Goal: Find specific page/section: Find specific page/section

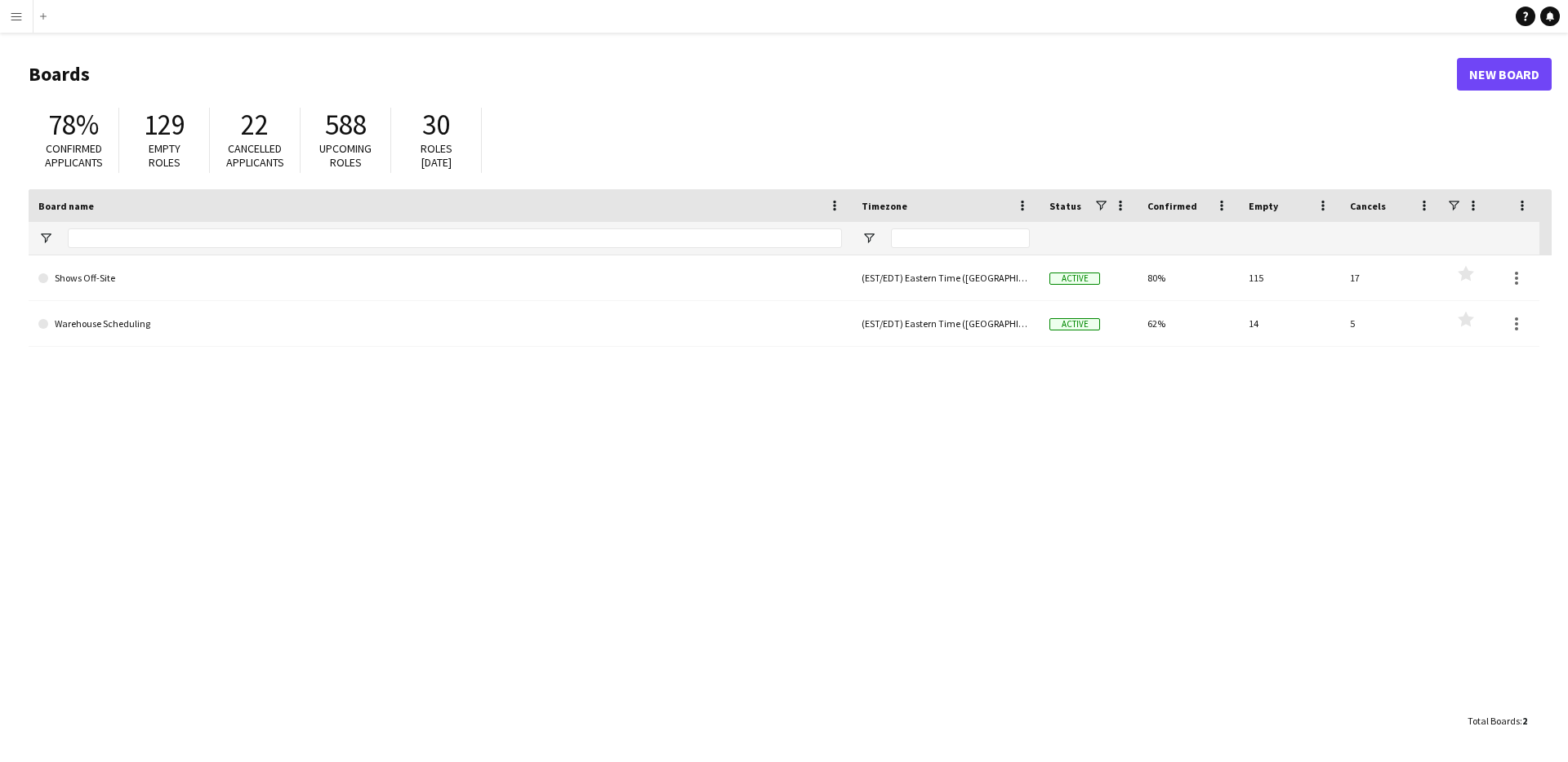
click at [13, 21] on app-icon "Menu" at bounding box center [16, 16] width 13 height 13
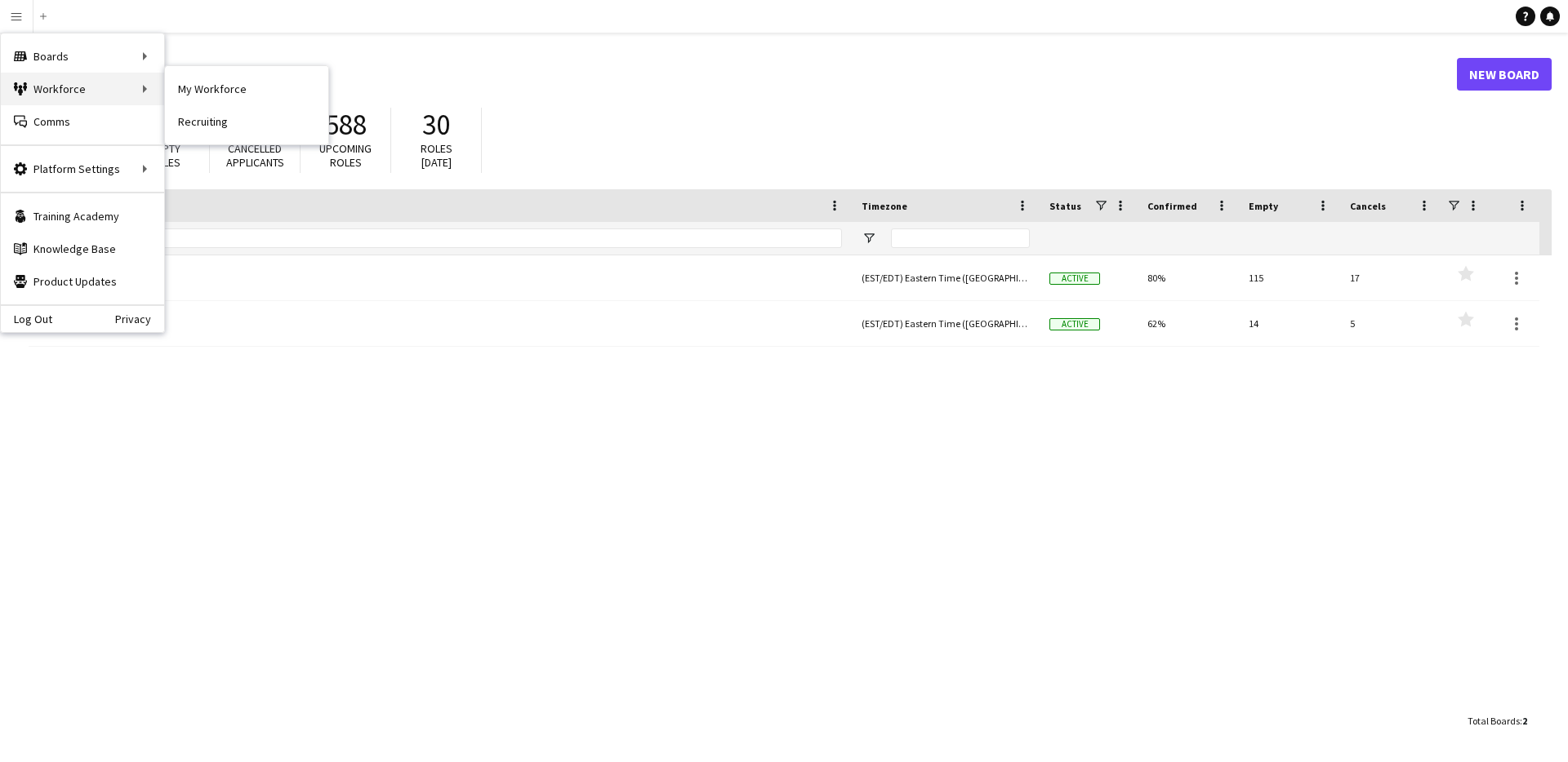
click at [74, 96] on div "Workforce Workforce" at bounding box center [82, 89] width 164 height 33
click at [203, 98] on link "My Workforce" at bounding box center [246, 89] width 164 height 33
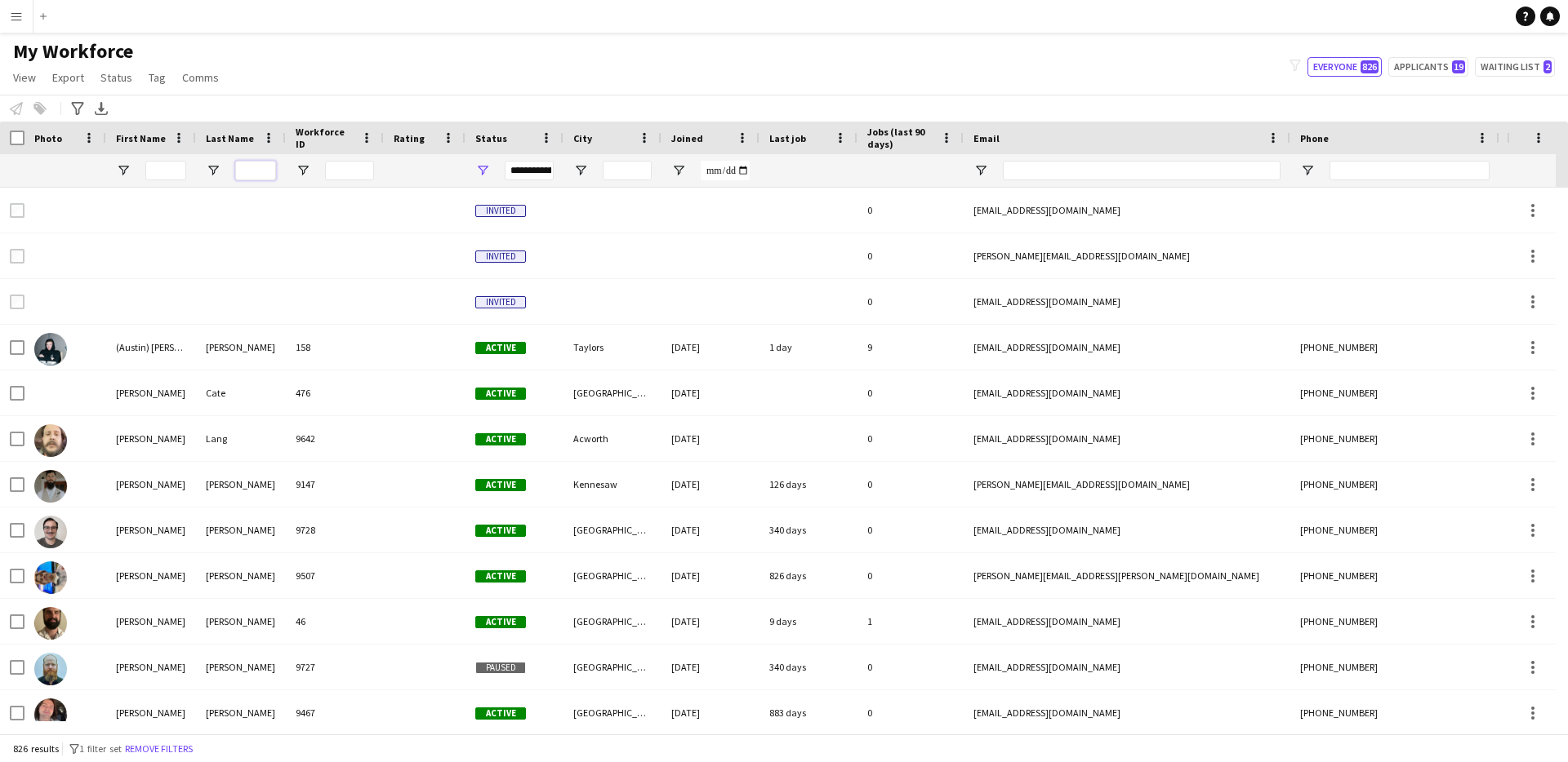
click at [260, 168] on input "Last Name Filter Input" at bounding box center [255, 170] width 41 height 19
click at [159, 163] on input "First Name Filter Input" at bounding box center [166, 170] width 41 height 19
type input "******"
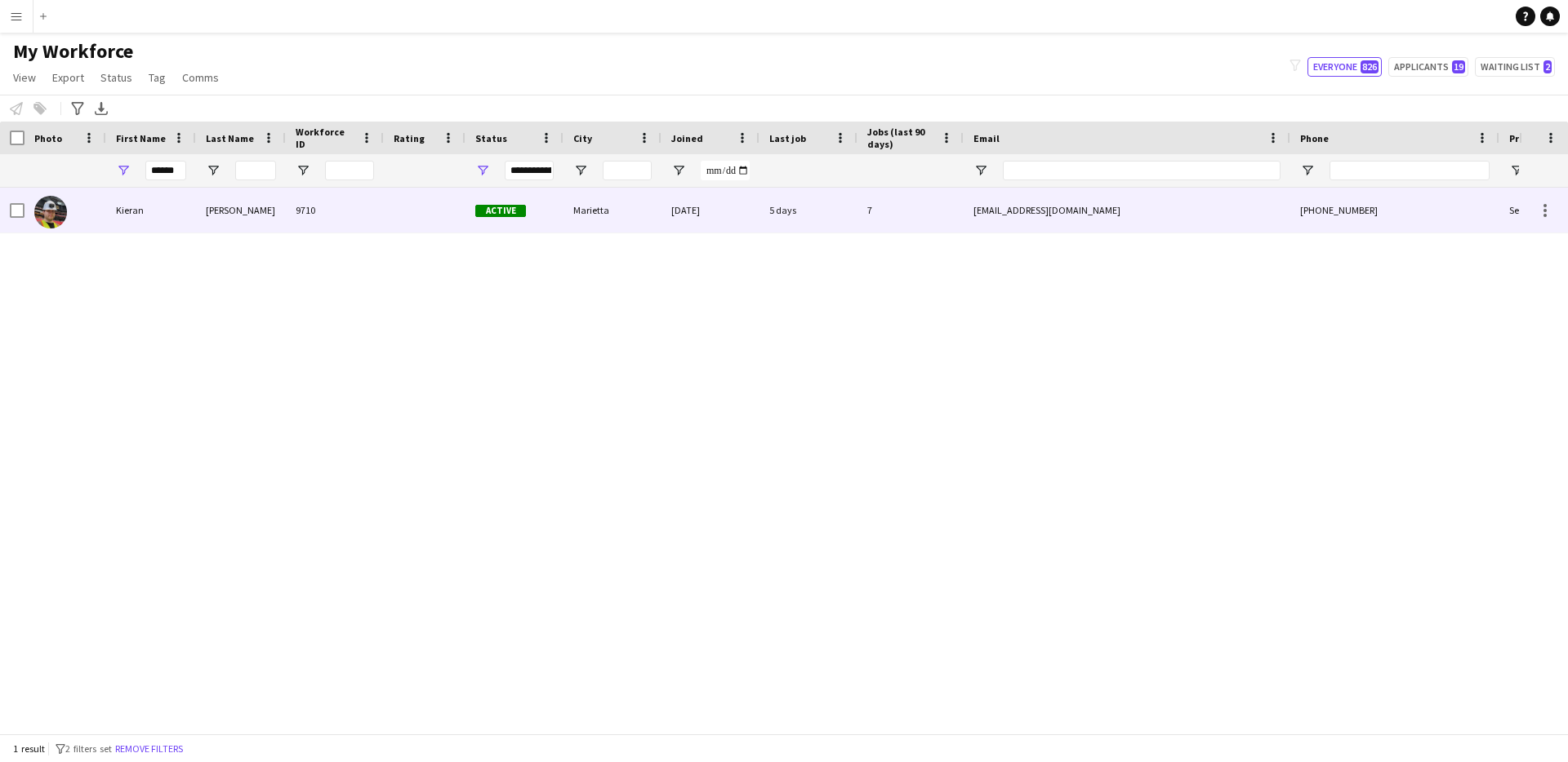
click at [203, 217] on div "[PERSON_NAME]" at bounding box center [241, 209] width 90 height 45
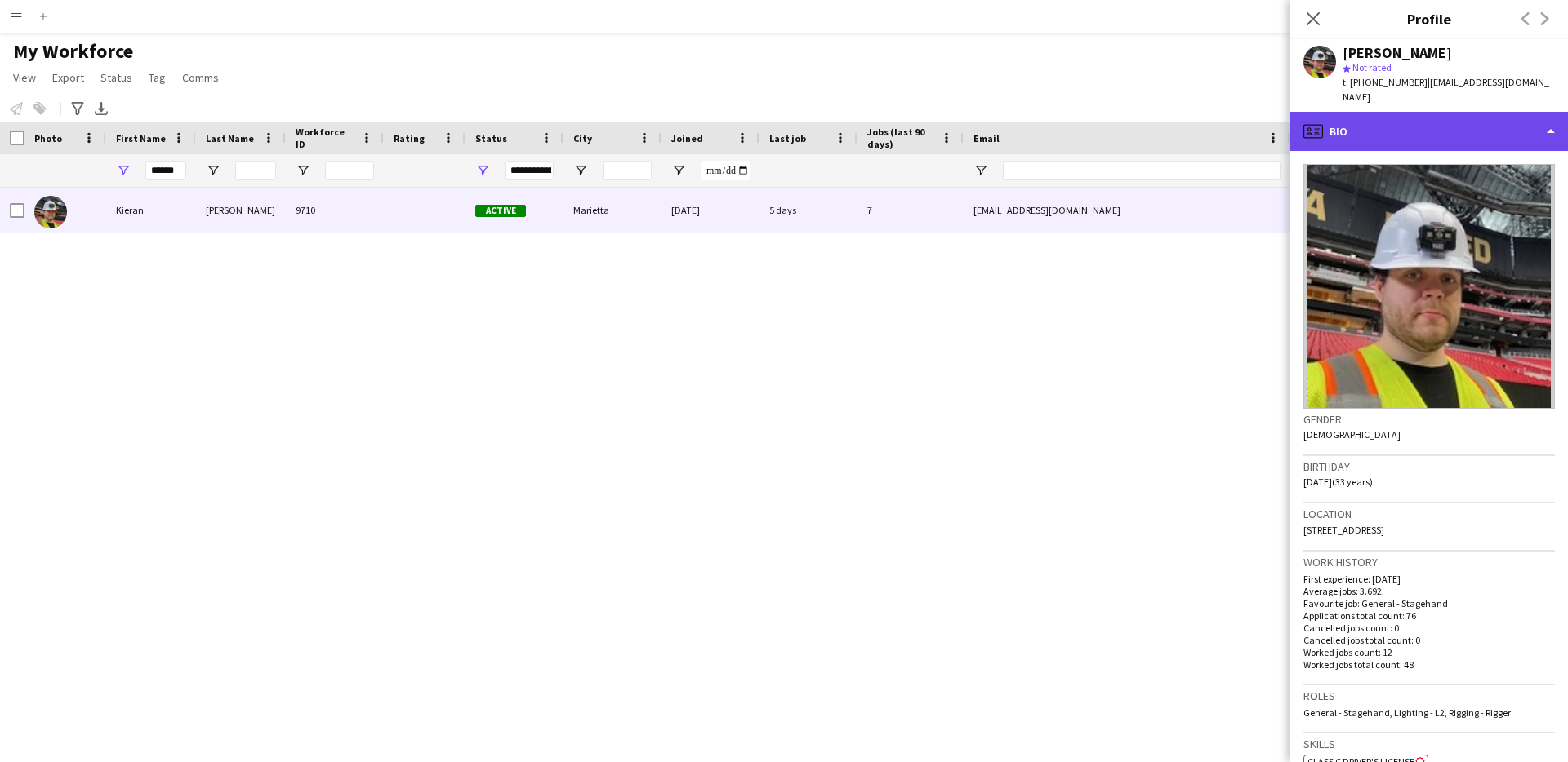
click at [1464, 124] on div "profile Bio" at bounding box center [1429, 131] width 277 height 39
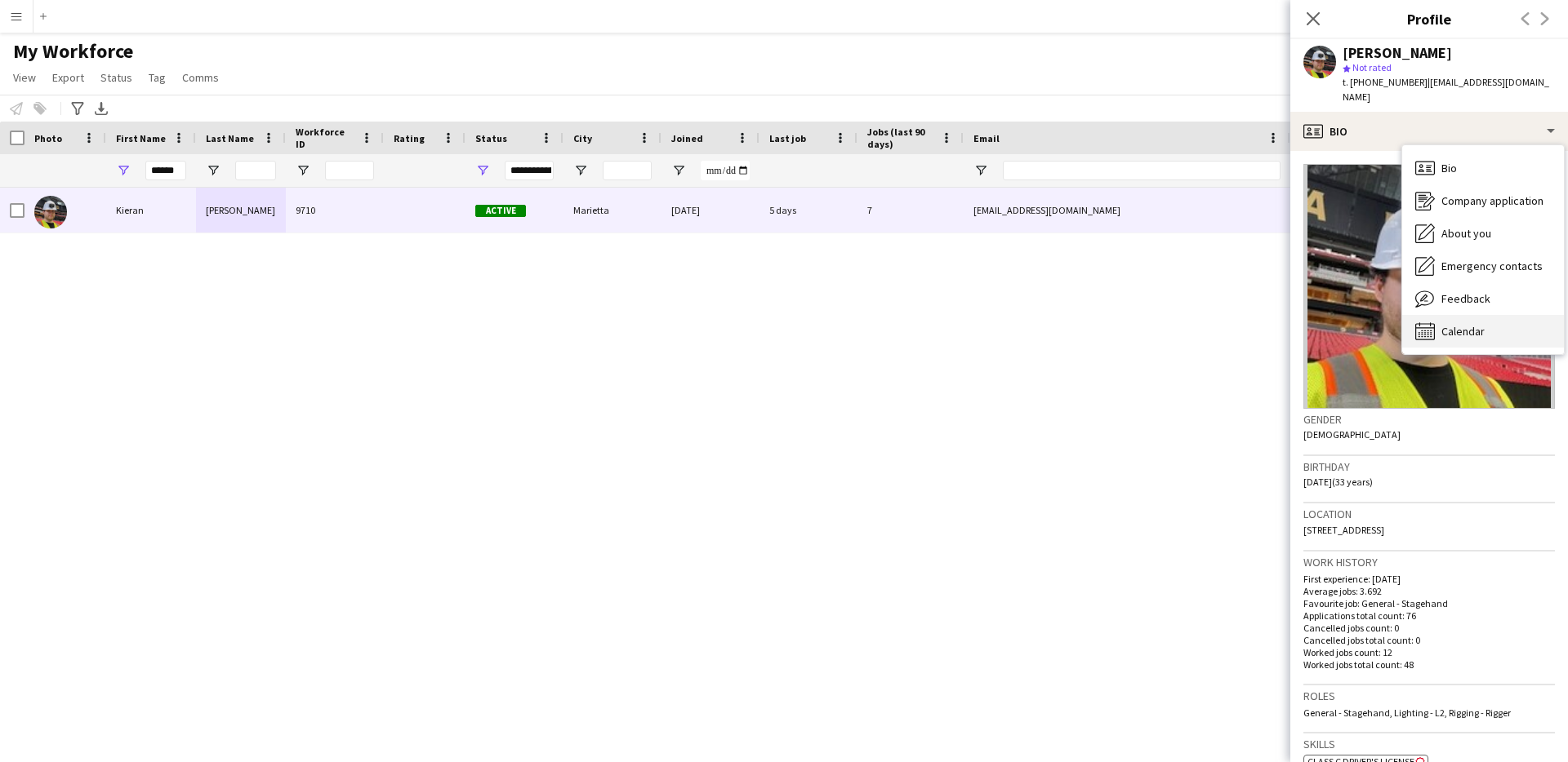
click at [1470, 324] on span "Calendar" at bounding box center [1463, 331] width 43 height 14
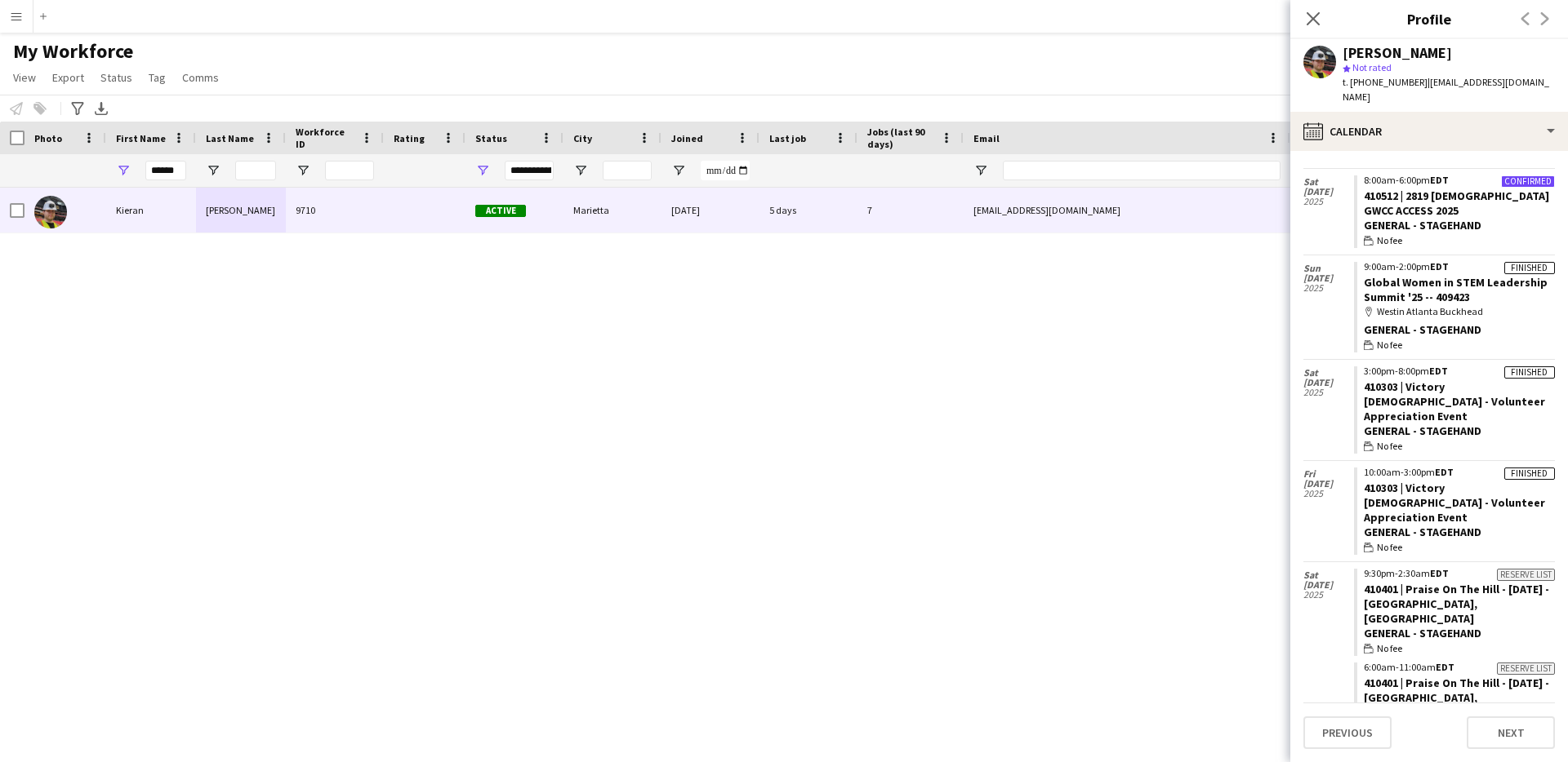
scroll to position [849, 0]
